Goal: Task Accomplishment & Management: Manage account settings

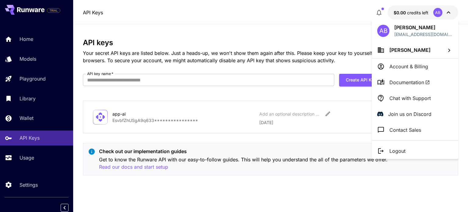
click at [379, 13] on div at bounding box center [234, 106] width 468 height 212
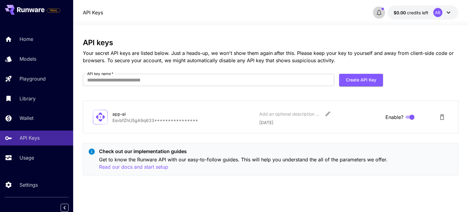
click at [379, 13] on icon "button" at bounding box center [378, 12] width 7 height 7
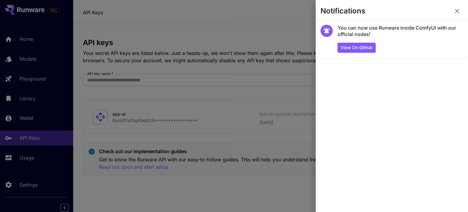
click at [301, 27] on div at bounding box center [234, 106] width 468 height 212
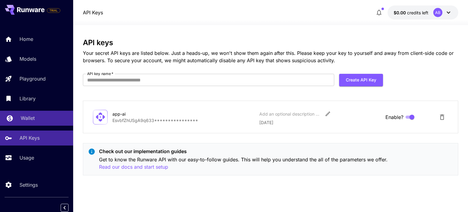
click at [48, 122] on div "Wallet" at bounding box center [45, 117] width 48 height 7
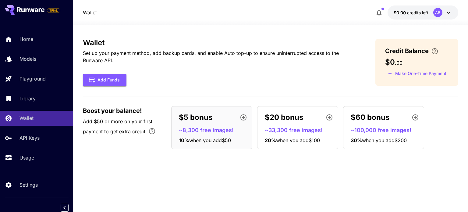
click at [421, 8] on button "$0.00 credits left AB" at bounding box center [423, 12] width 71 height 14
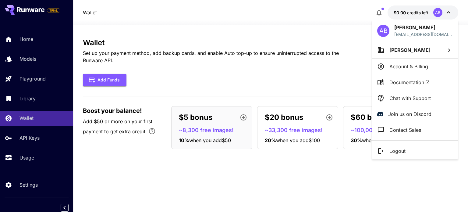
click at [392, 146] on li "Logout" at bounding box center [415, 151] width 87 height 16
